Goal: Check status: Check status

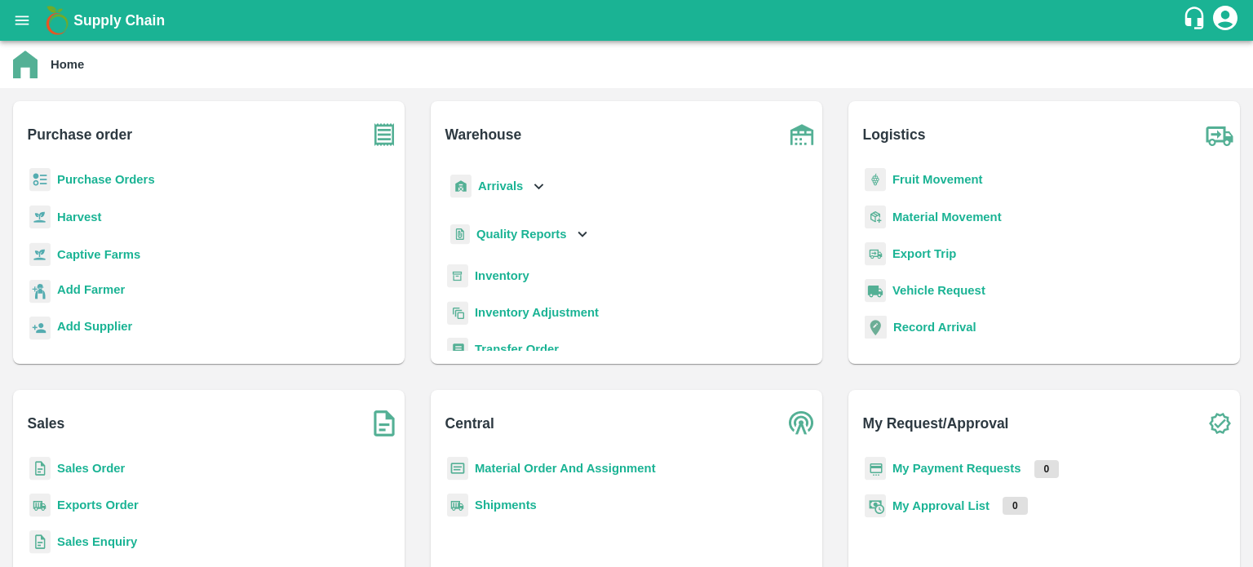
click at [107, 463] on b "Sales Order" at bounding box center [91, 468] width 68 height 13
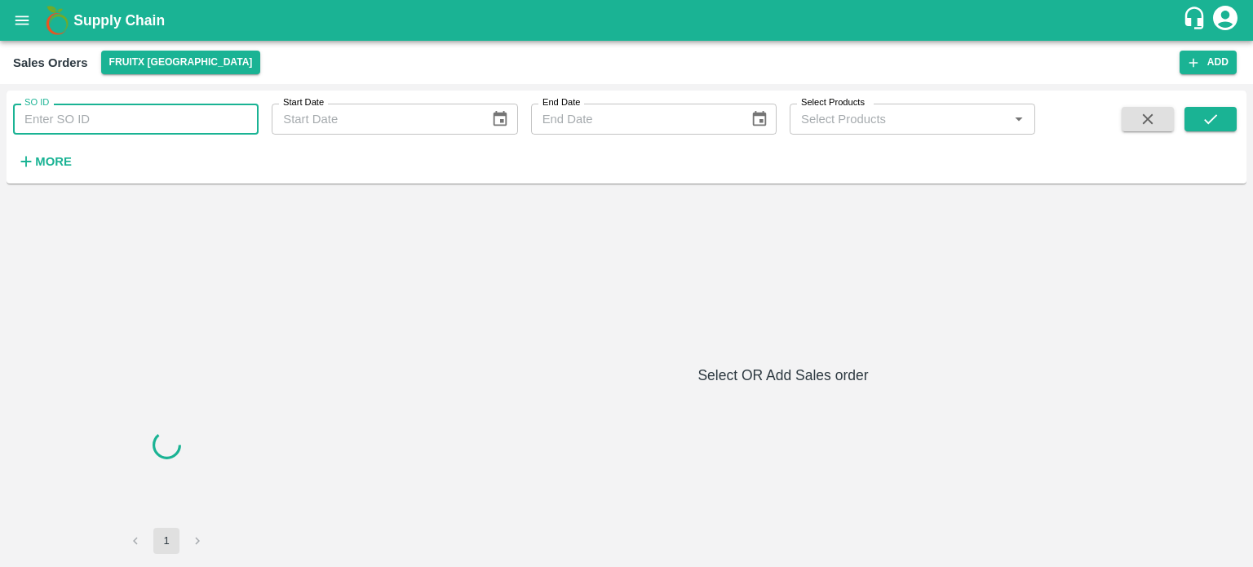
click at [150, 120] on input "SO ID" at bounding box center [136, 119] width 246 height 31
paste input "605407"
type input "605407"
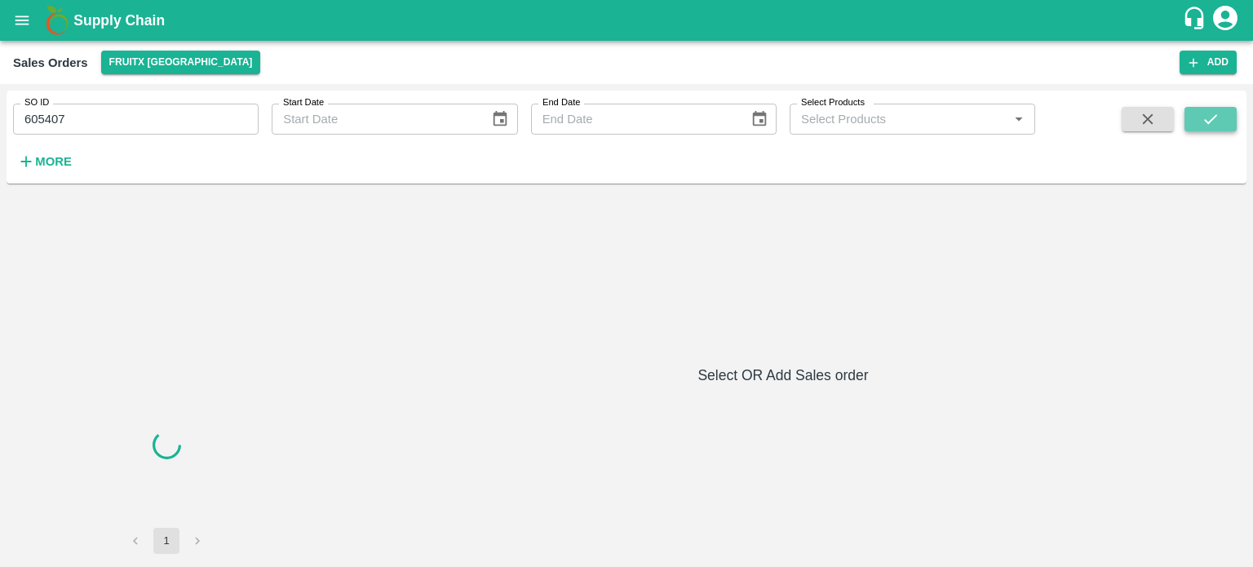
click at [1227, 124] on button "submit" at bounding box center [1210, 119] width 52 height 24
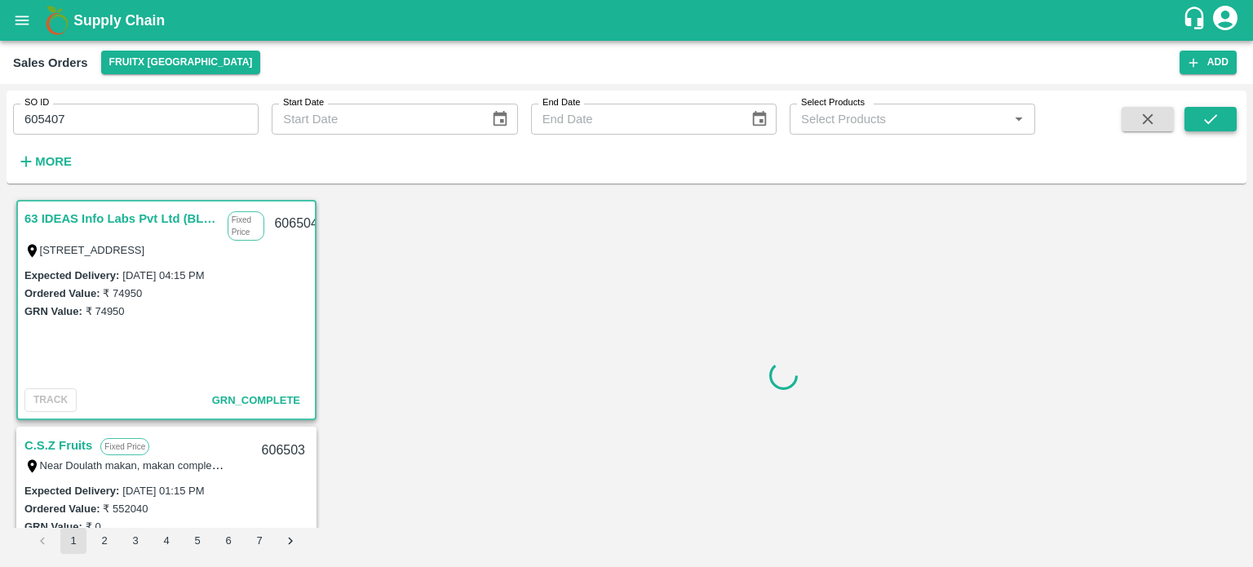
scroll to position [3, 0]
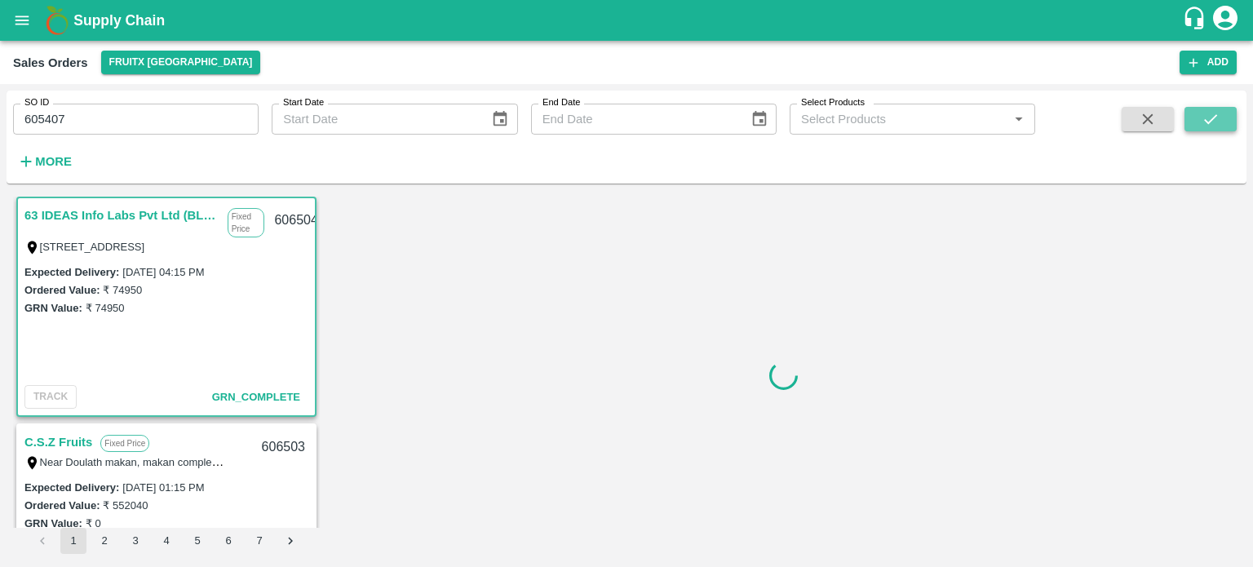
click at [1214, 107] on button "submit" at bounding box center [1210, 119] width 52 height 24
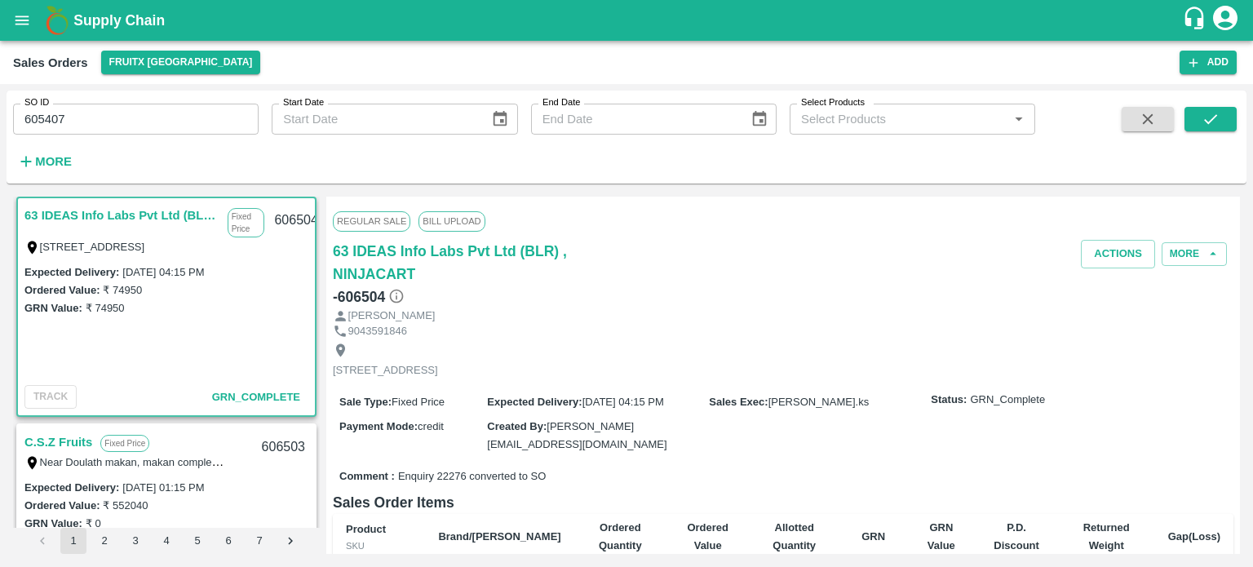
click at [888, 308] on div "[PERSON_NAME]" at bounding box center [783, 315] width 900 height 15
click at [1207, 117] on icon "submit" at bounding box center [1210, 119] width 18 height 18
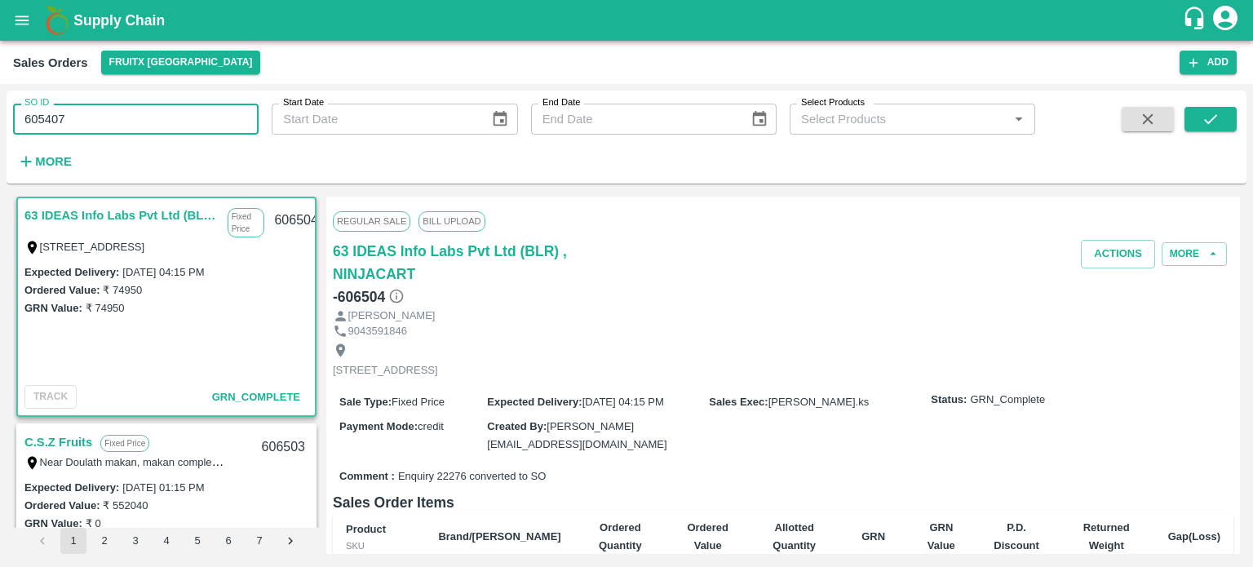
drag, startPoint x: 92, startPoint y: 117, endPoint x: 2, endPoint y: 115, distance: 89.8
click at [2, 115] on div "SO ID 605407 SO ID Start Date Start Date End Date End Date Select Products Sele…" at bounding box center [626, 325] width 1253 height 483
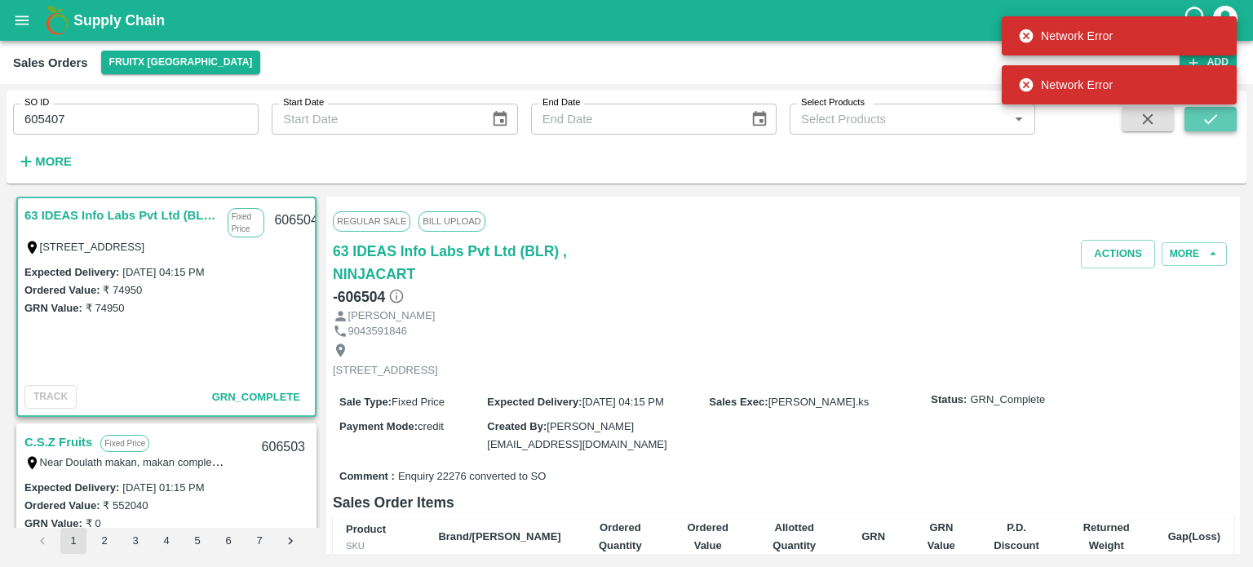
click at [1202, 122] on icon "submit" at bounding box center [1210, 119] width 18 height 18
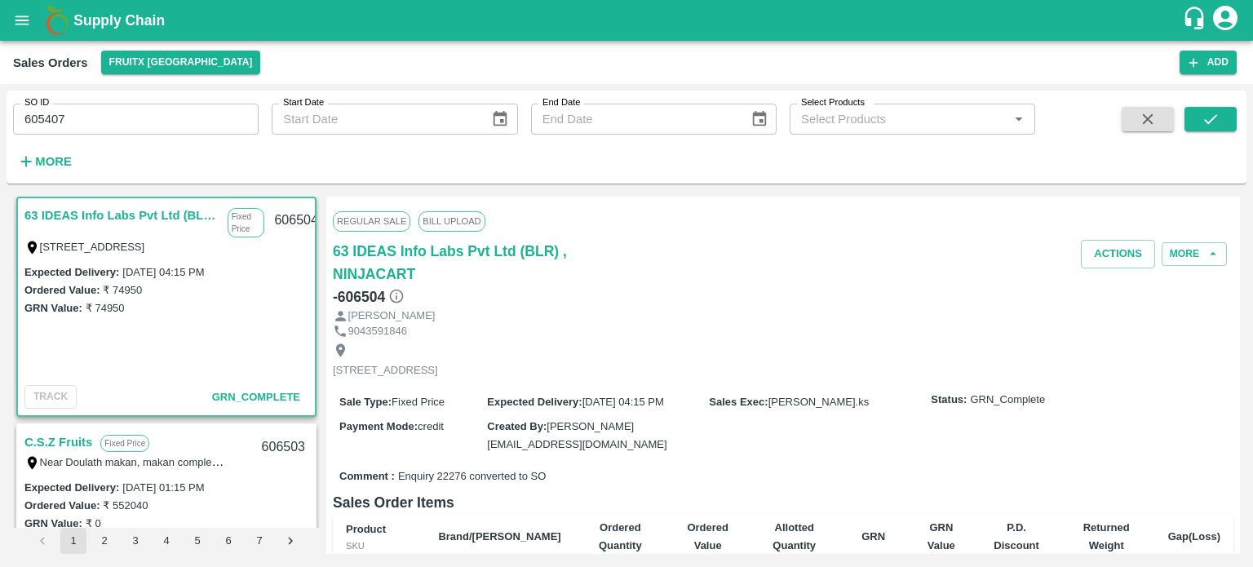
click at [469, 476] on span "Enquiry 22276 converted to SO" at bounding box center [472, 476] width 148 height 15
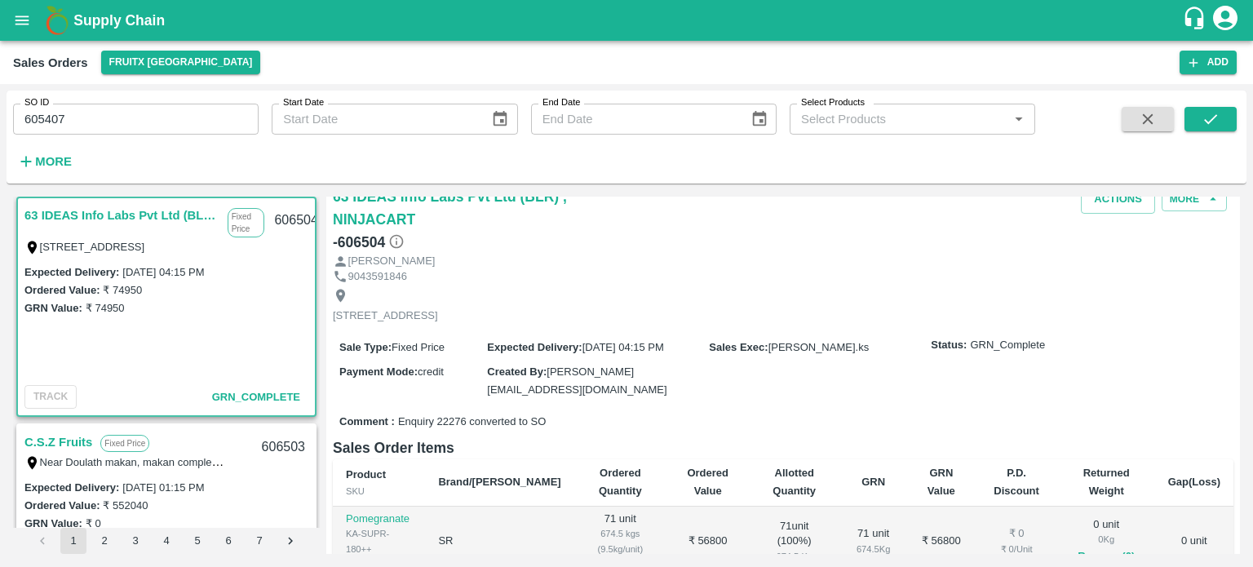
scroll to position [0, 0]
